Goal: Task Accomplishment & Management: Manage account settings

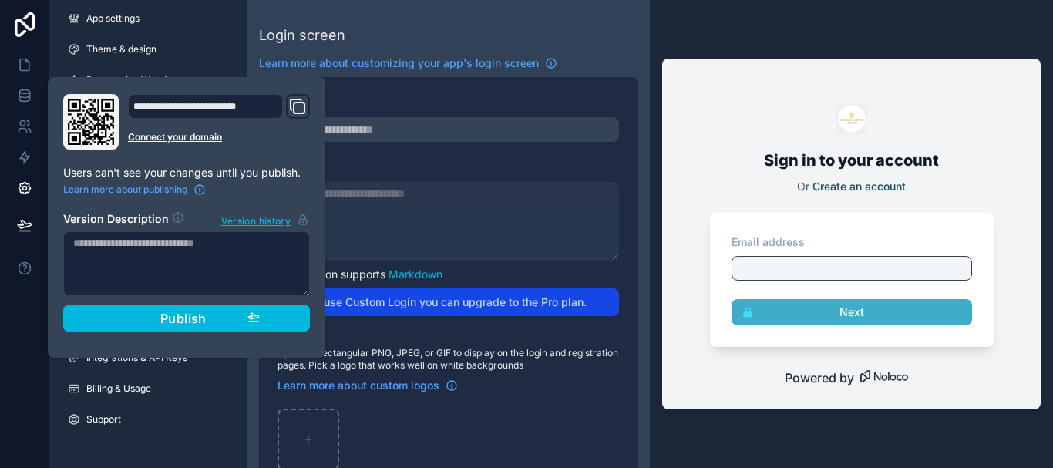
click at [651, 288] on div "Sign in to your account Or Create an account Email address Next Powered by" at bounding box center [851, 234] width 403 height 468
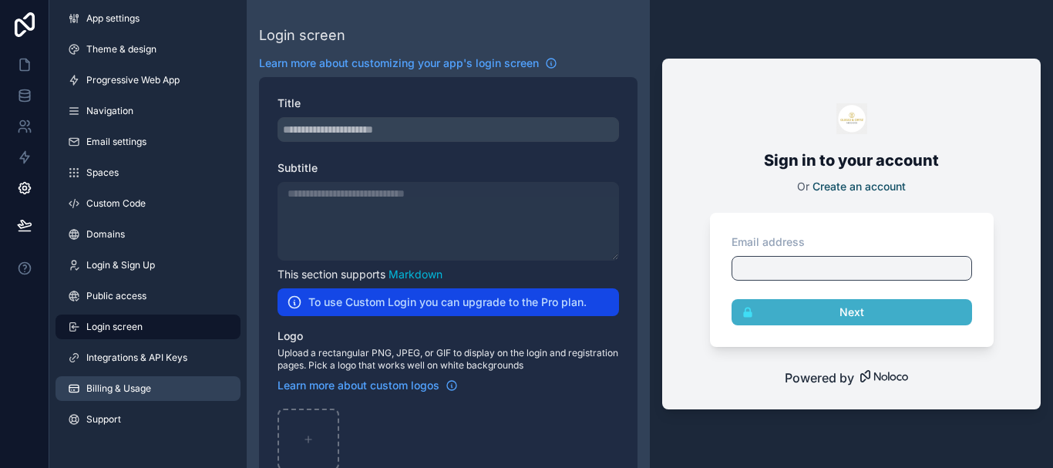
click at [124, 388] on span "Billing & Usage" at bounding box center [118, 388] width 65 height 12
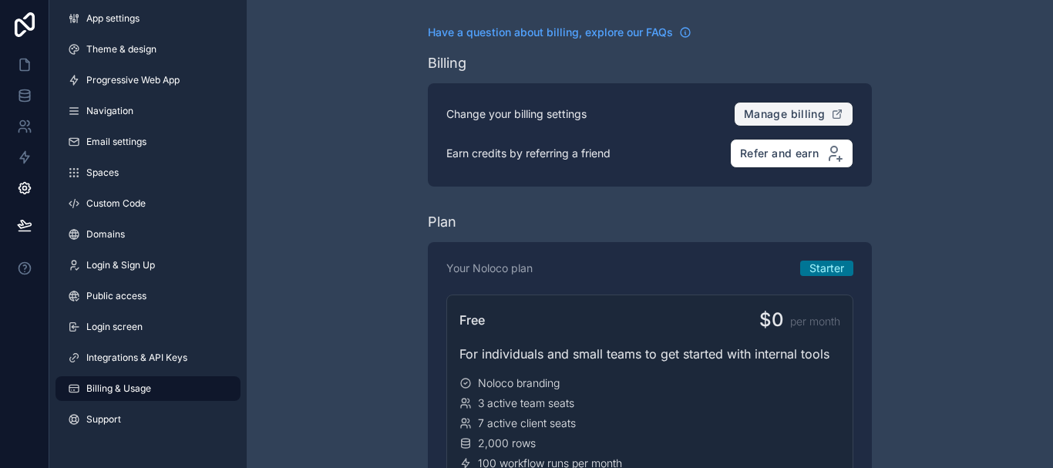
click at [770, 110] on span "Manage billing" at bounding box center [784, 114] width 81 height 14
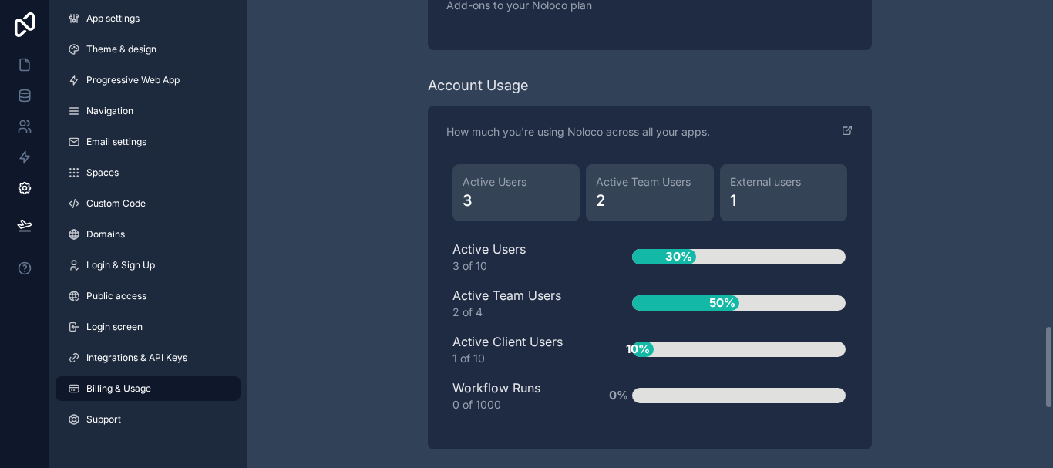
scroll to position [1850, 0]
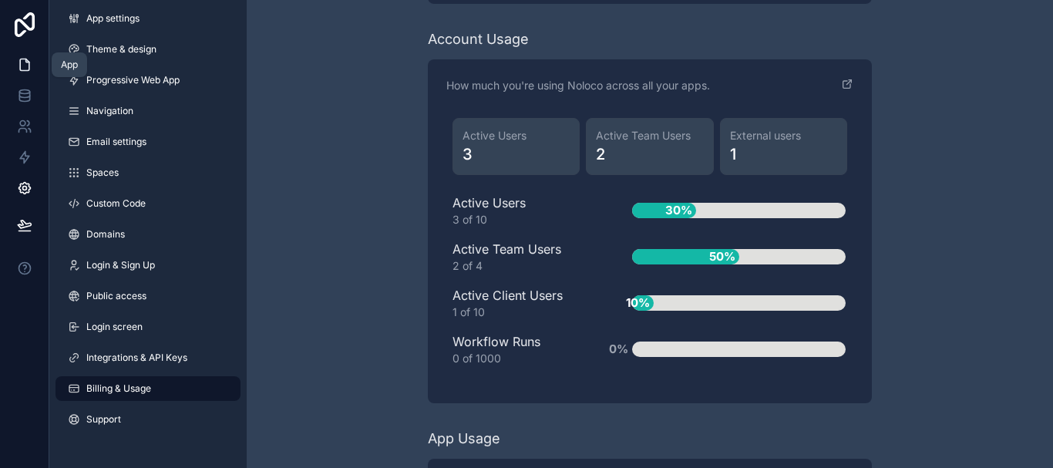
click at [22, 65] on icon at bounding box center [24, 64] width 15 height 15
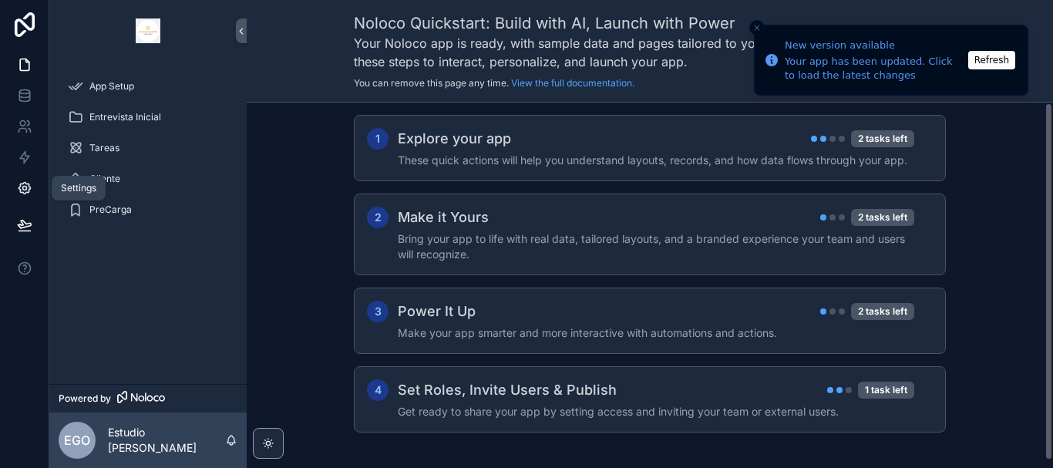
click at [20, 188] on icon at bounding box center [24, 187] width 15 height 15
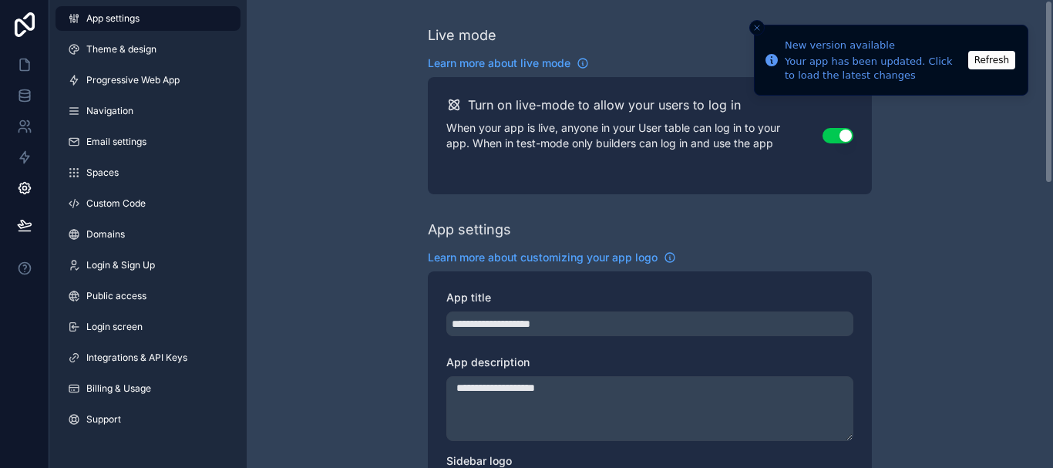
click at [757, 24] on icon "Close toast" at bounding box center [756, 27] width 9 height 9
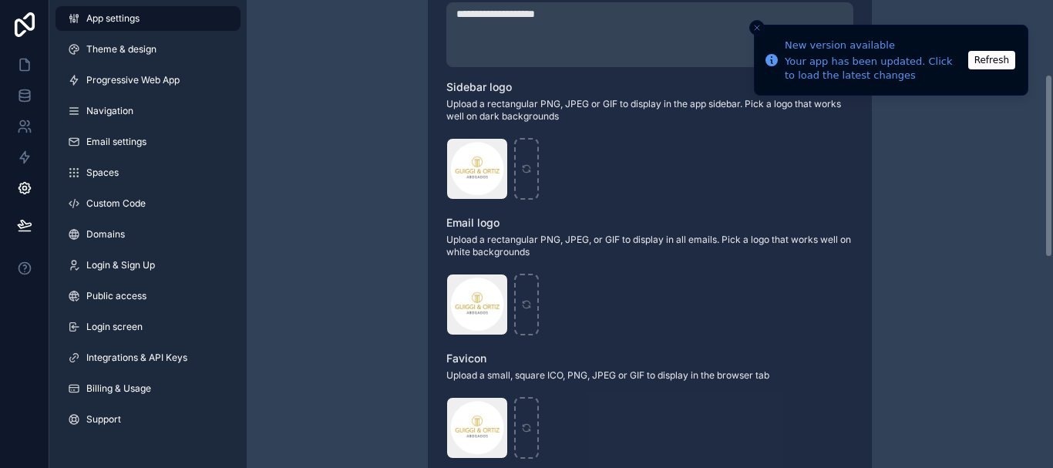
scroll to position [385, 0]
